Goal: Task Accomplishment & Management: Use online tool/utility

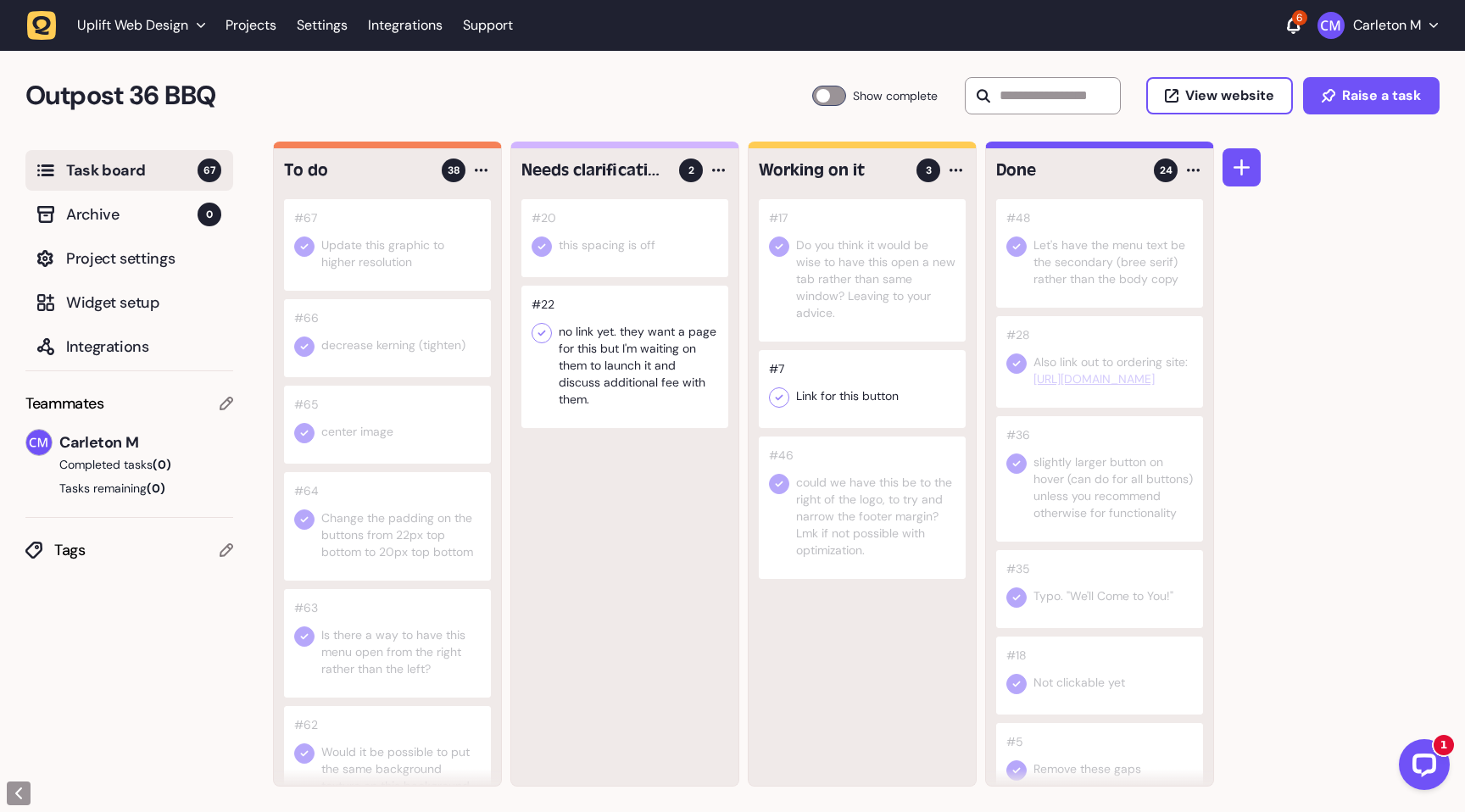
click at [823, 94] on div at bounding box center [829, 96] width 34 height 20
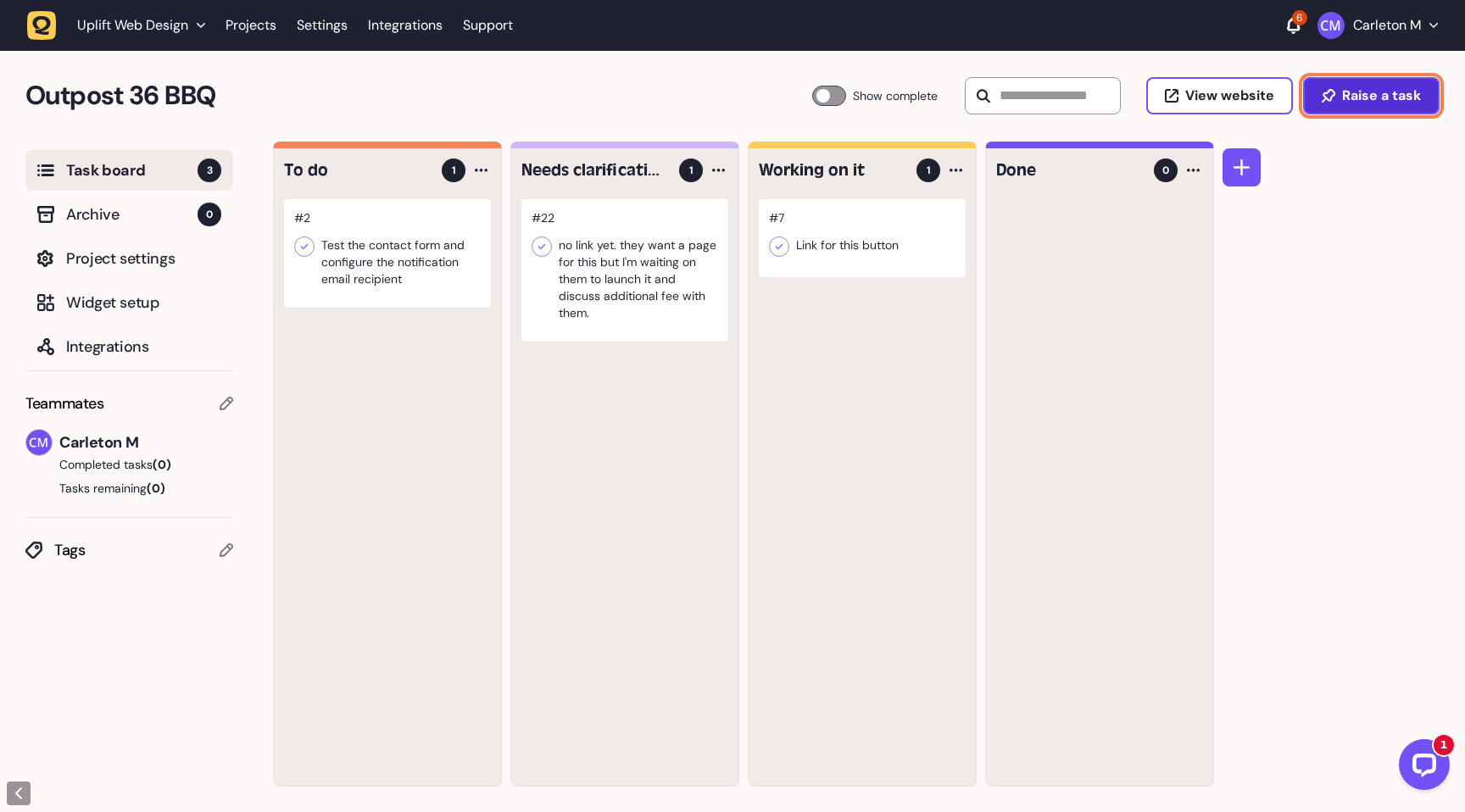
click at [1364, 95] on span "Raise a task" at bounding box center [1382, 96] width 79 height 14
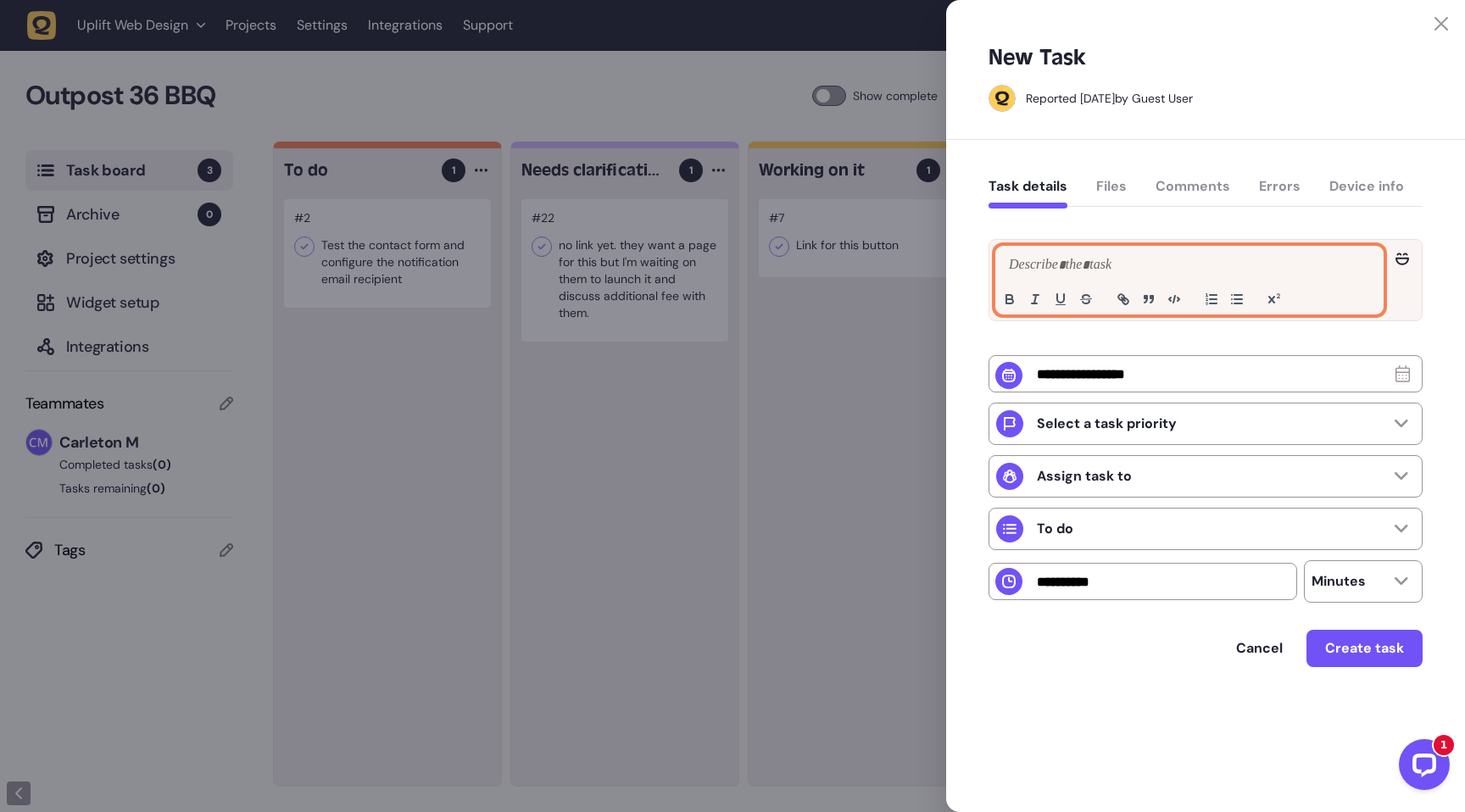
click at [1039, 270] on p at bounding box center [1189, 265] width 369 height 20
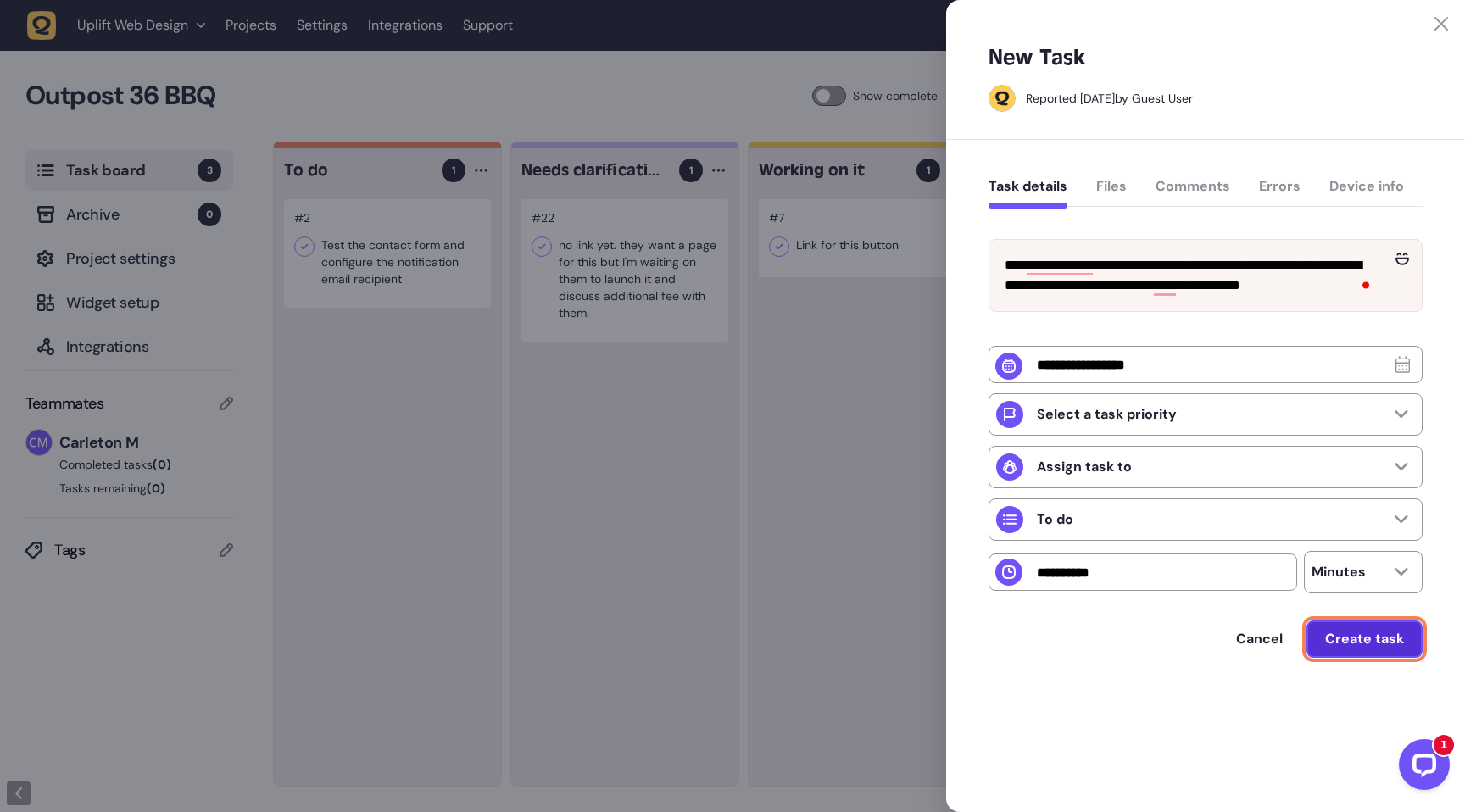
click at [1362, 648] on span "Create task" at bounding box center [1365, 639] width 79 height 17
